Goal: Transaction & Acquisition: Download file/media

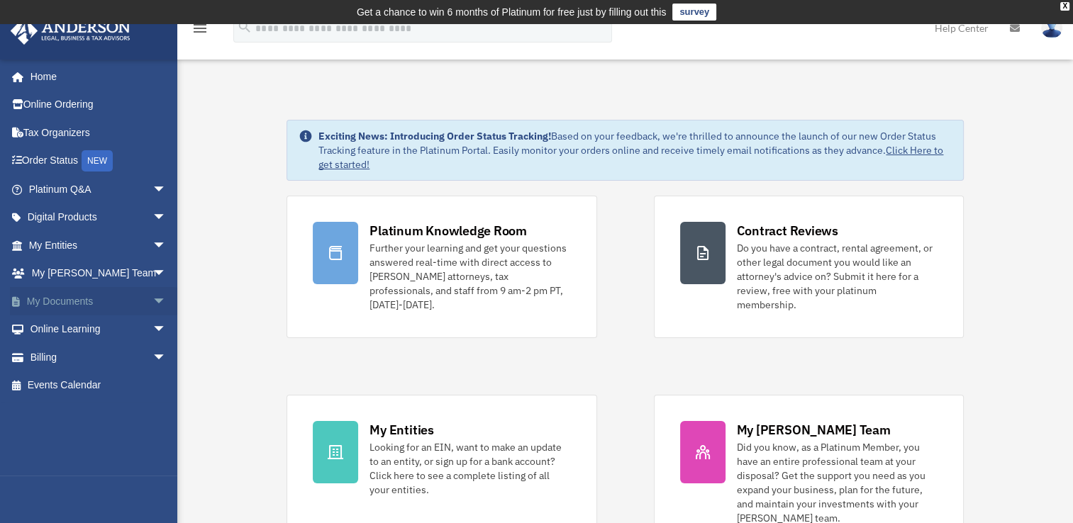
click at [60, 305] on link "My Documents arrow_drop_down" at bounding box center [99, 301] width 178 height 28
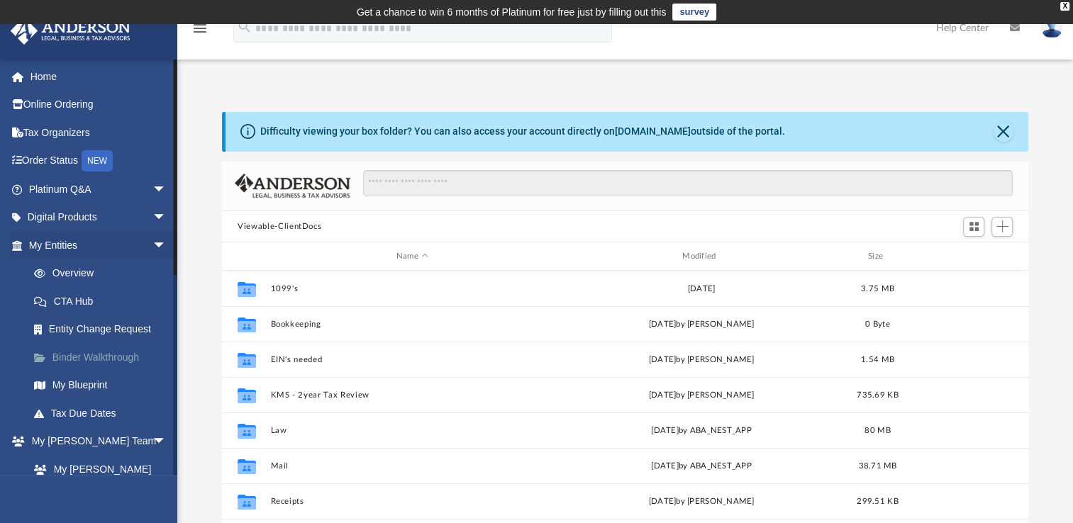
scroll to position [311, 794]
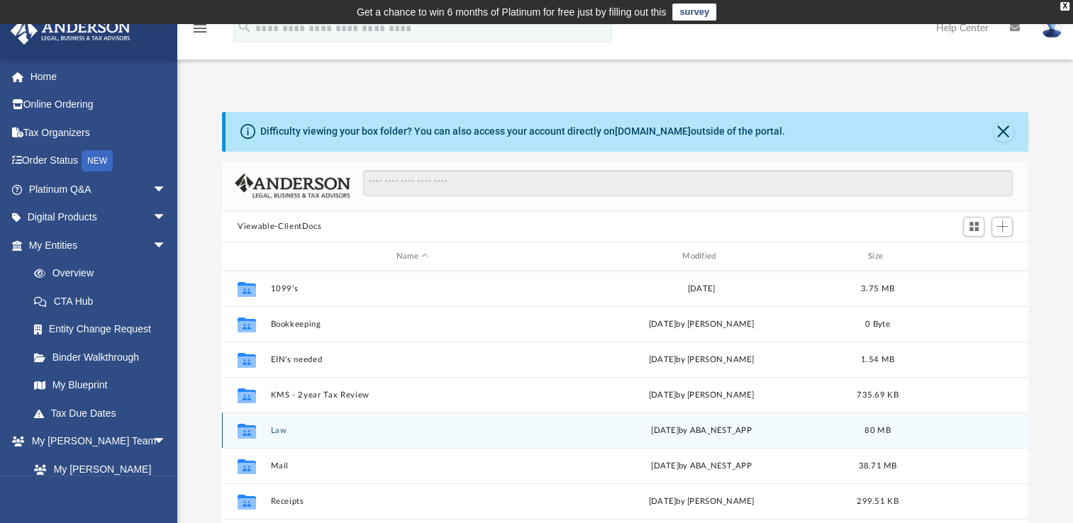
click at [284, 427] on button "Law" at bounding box center [412, 430] width 283 height 9
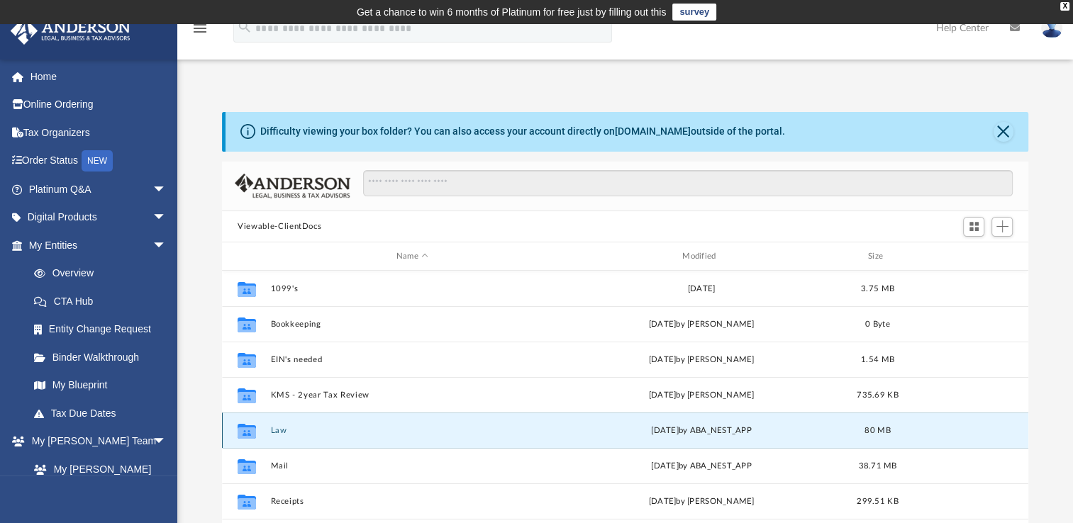
click at [284, 427] on button "Law" at bounding box center [412, 430] width 283 height 9
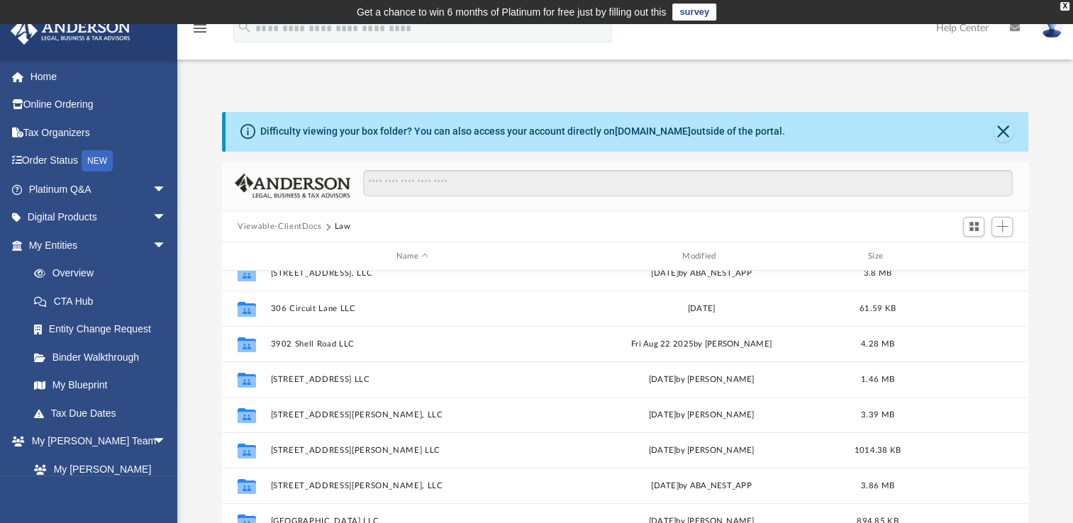
scroll to position [194, 0]
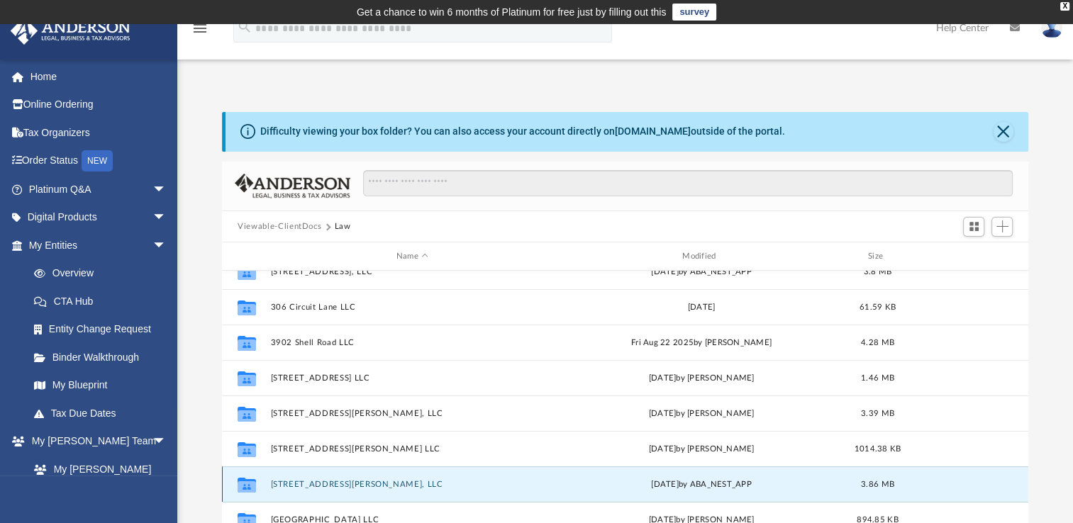
click at [330, 481] on button "[STREET_ADDRESS][PERSON_NAME], LLC" at bounding box center [412, 484] width 283 height 9
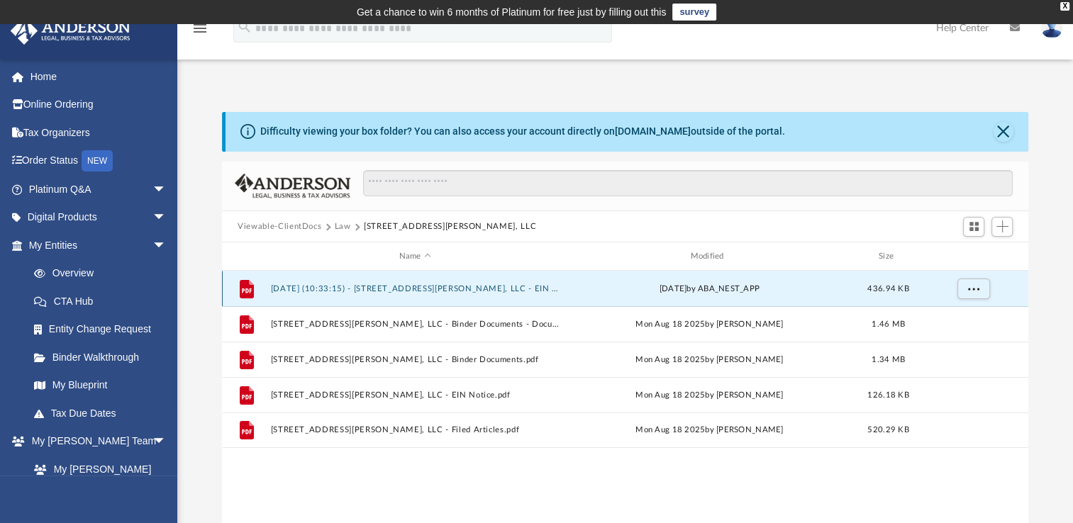
click at [445, 292] on button "[DATE] (10:33:15) - [STREET_ADDRESS][PERSON_NAME], LLC - EIN Letter from IRS.pdf" at bounding box center [415, 288] width 289 height 9
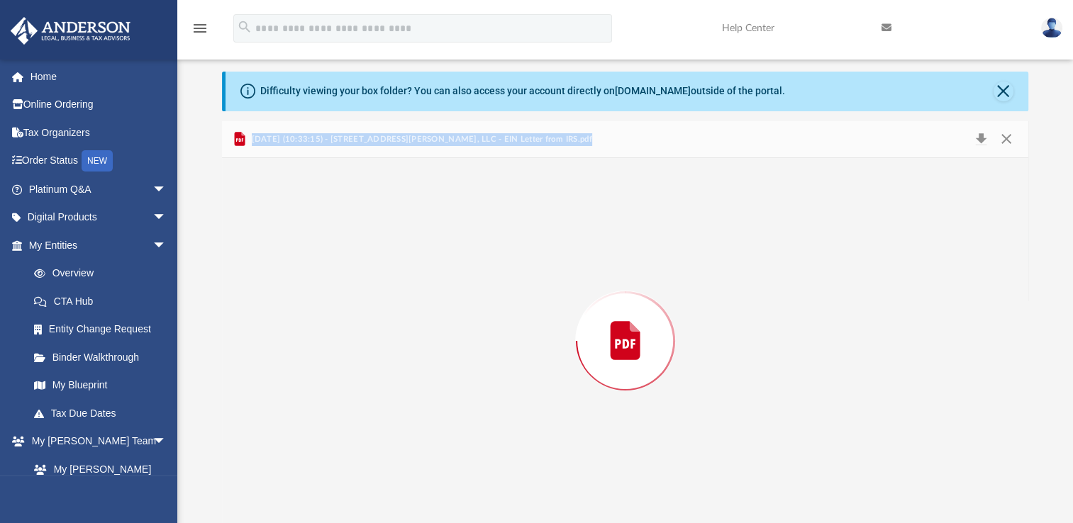
click at [445, 292] on div "Preview" at bounding box center [625, 341] width 806 height 366
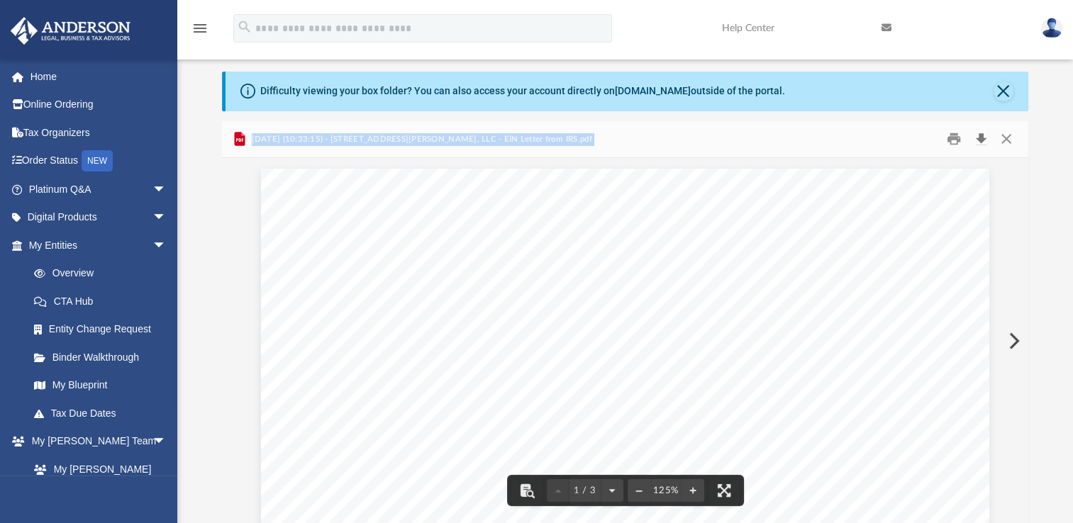
click at [982, 142] on button "Download" at bounding box center [981, 139] width 26 height 22
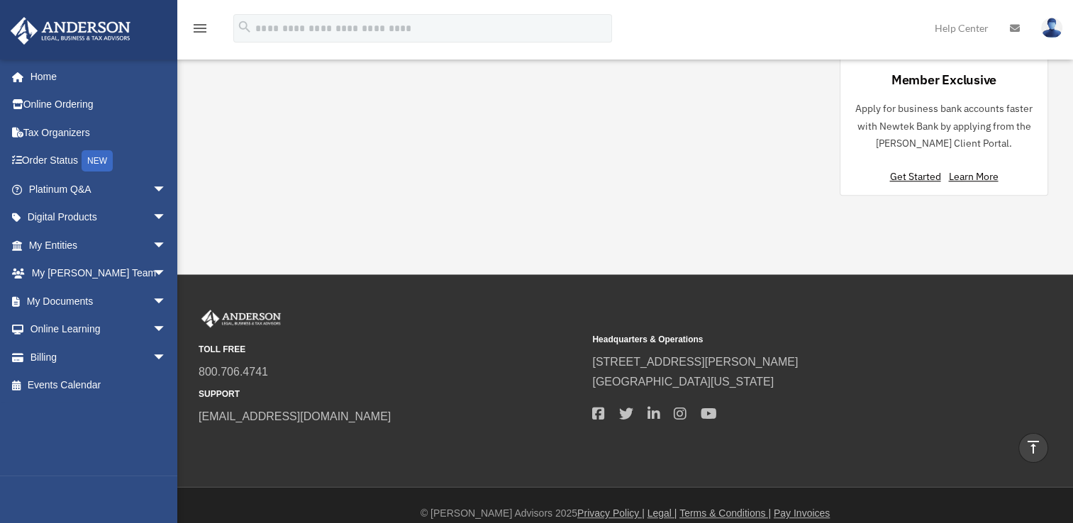
scroll to position [1229, 0]
